Goal: Task Accomplishment & Management: Use online tool/utility

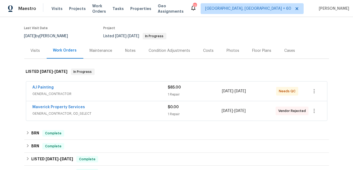
scroll to position [41, 0]
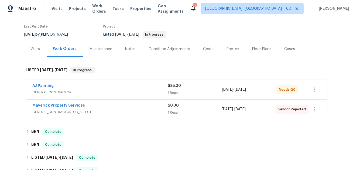
click at [50, 94] on span "GENERAL_CONTRACTOR" at bounding box center [100, 92] width 135 height 5
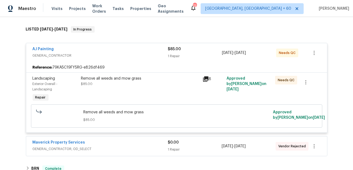
scroll to position [87, 0]
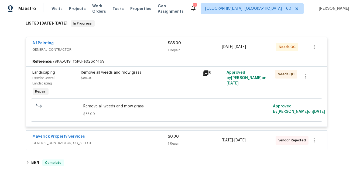
click at [179, 72] on div "Remove all weeds and mow grass" at bounding box center [140, 72] width 118 height 5
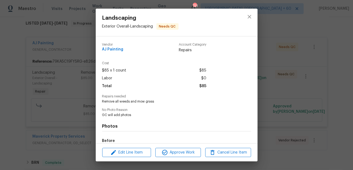
scroll to position [65, 0]
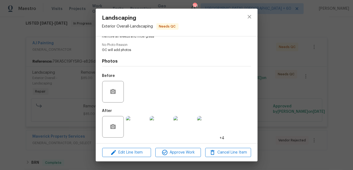
click at [138, 129] on img at bounding box center [137, 127] width 22 height 22
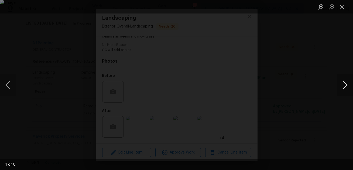
click at [343, 90] on button "Next image" at bounding box center [345, 85] width 16 height 22
click at [342, 90] on button "Next image" at bounding box center [345, 85] width 16 height 22
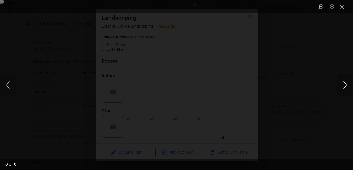
click at [342, 90] on button "Next image" at bounding box center [345, 85] width 16 height 22
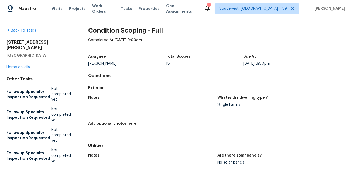
drag, startPoint x: 241, startPoint y: 63, endPoint x: 287, endPoint y: 68, distance: 45.9
click at [287, 68] on div "Assignee [PERSON_NAME] B Total Scopes 18 Due At [DATE] 6:00pm" at bounding box center [217, 60] width 258 height 17
